Goal: Information Seeking & Learning: Learn about a topic

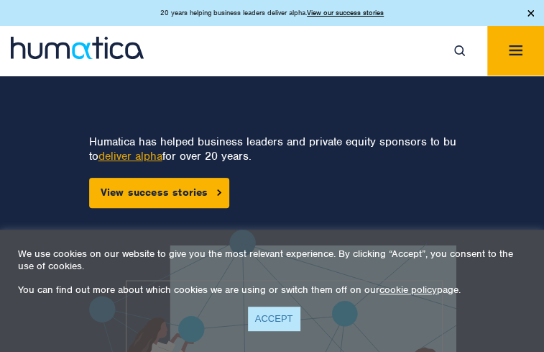
click at [275, 323] on link "ACCEPT" at bounding box center [274, 318] width 52 height 24
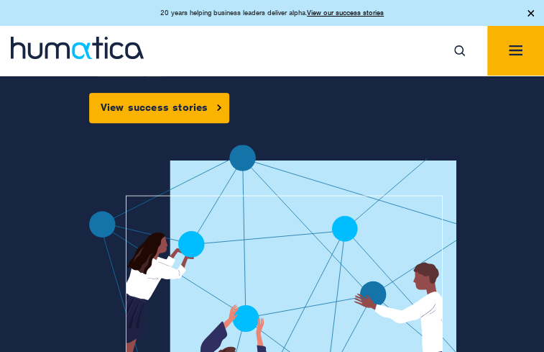
scroll to position [119, 0]
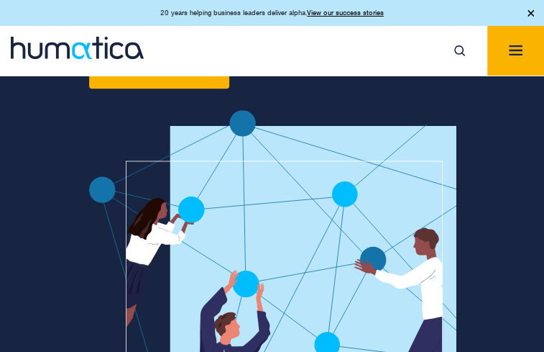
click at [0, 0] on link "Clients" at bounding box center [0, 0] width 0 height 0
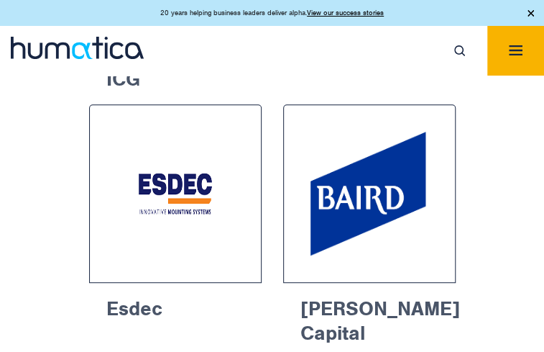
scroll to position [2157, 0]
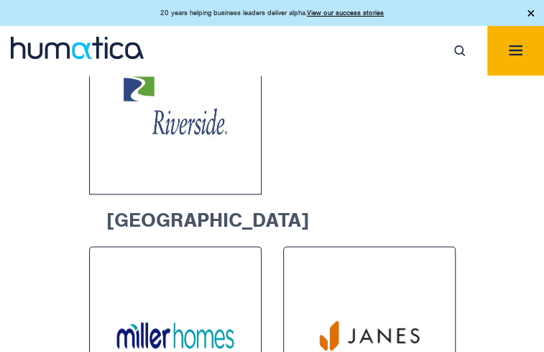
click at [0, 0] on link "Careers" at bounding box center [0, 0] width 0 height 0
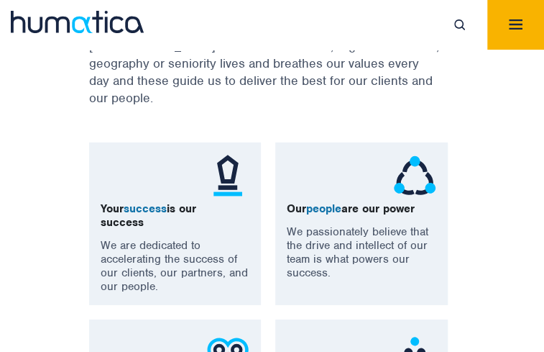
scroll to position [1318, 0]
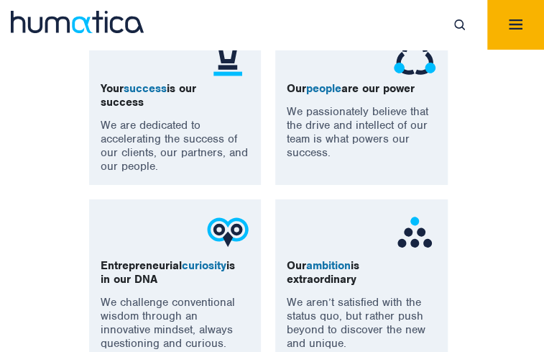
click at [265, 137] on div "Your success is our success We are dedicated to accelerating the success of our…" at bounding box center [272, 288] width 388 height 532
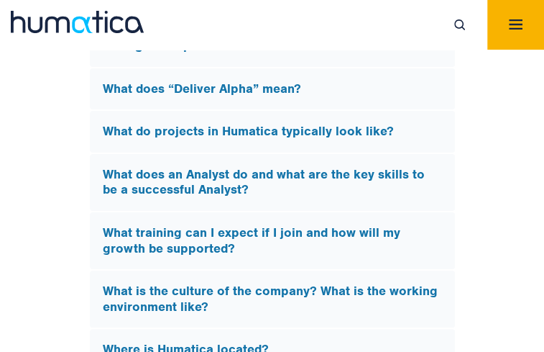
scroll to position [4912, 0]
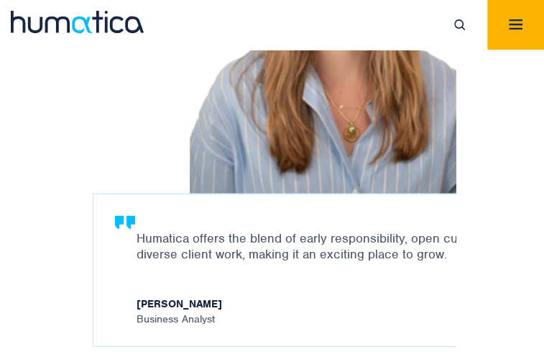
scroll to position [2756, 0]
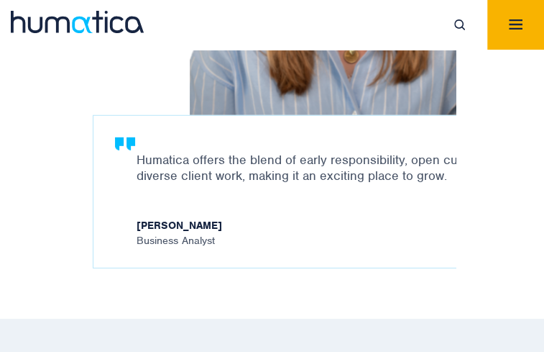
click at [0, 0] on link "Due Diligence" at bounding box center [0, 0] width 0 height 0
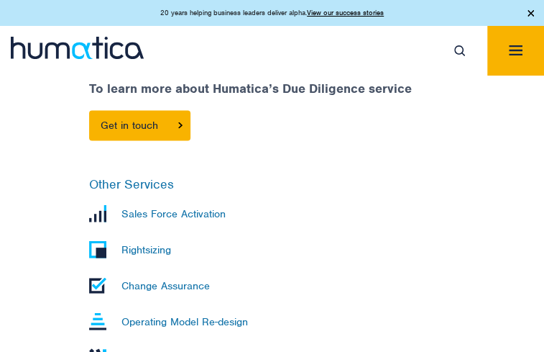
scroll to position [719, 0]
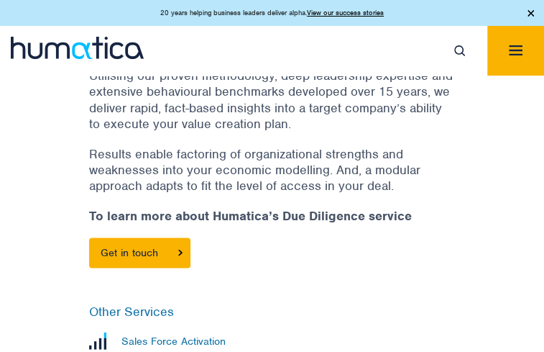
click at [420, 223] on p "To learn more about Humatica’s Due Diligence service" at bounding box center [272, 215] width 367 height 16
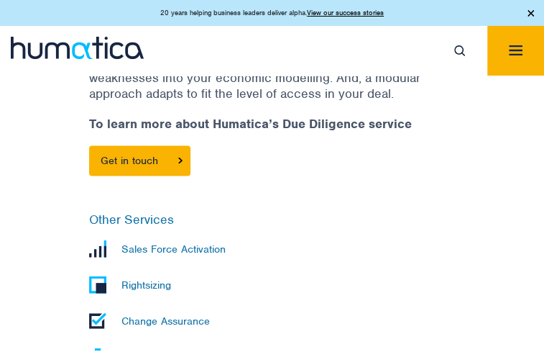
scroll to position [958, 0]
